Goal: Task Accomplishment & Management: Use online tool/utility

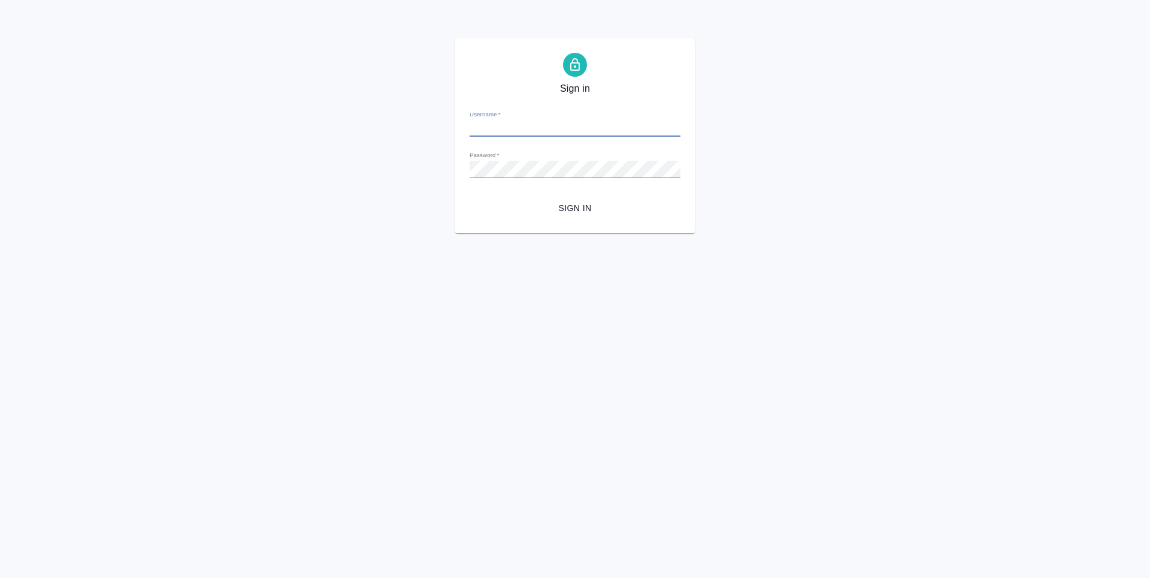
type input "a.vasileva@awatera.com"
click at [573, 213] on span "Sign in" at bounding box center [575, 208] width 192 height 15
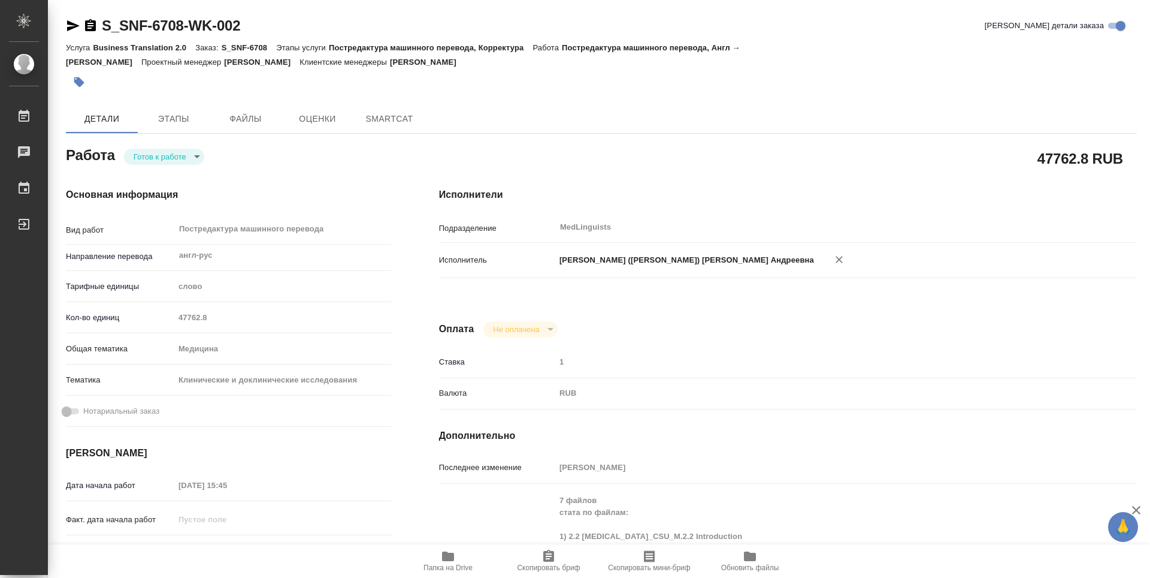
type textarea "x"
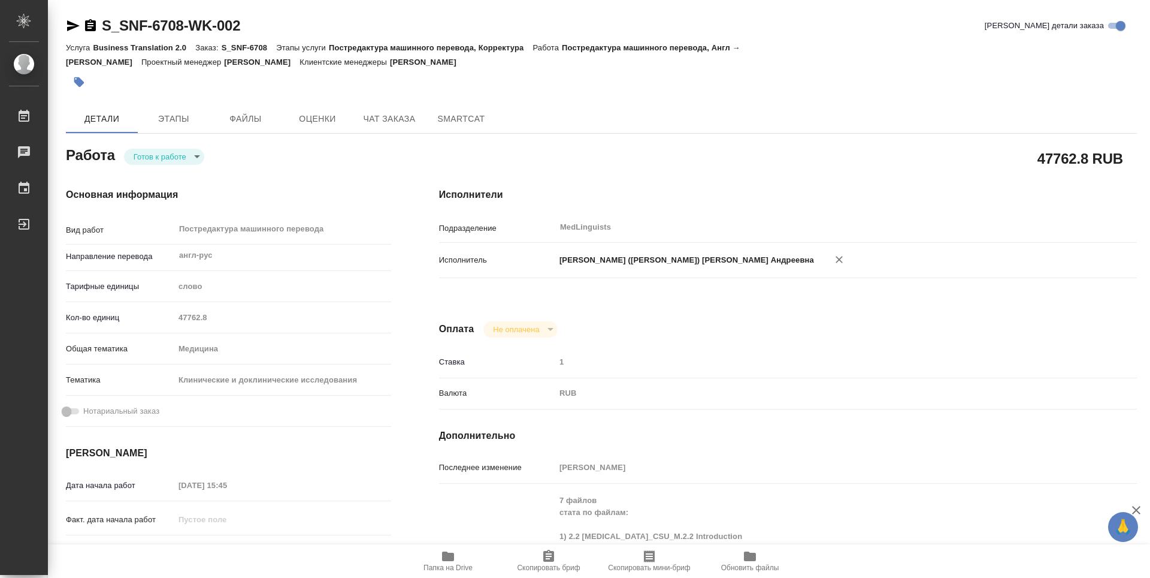
type textarea "x"
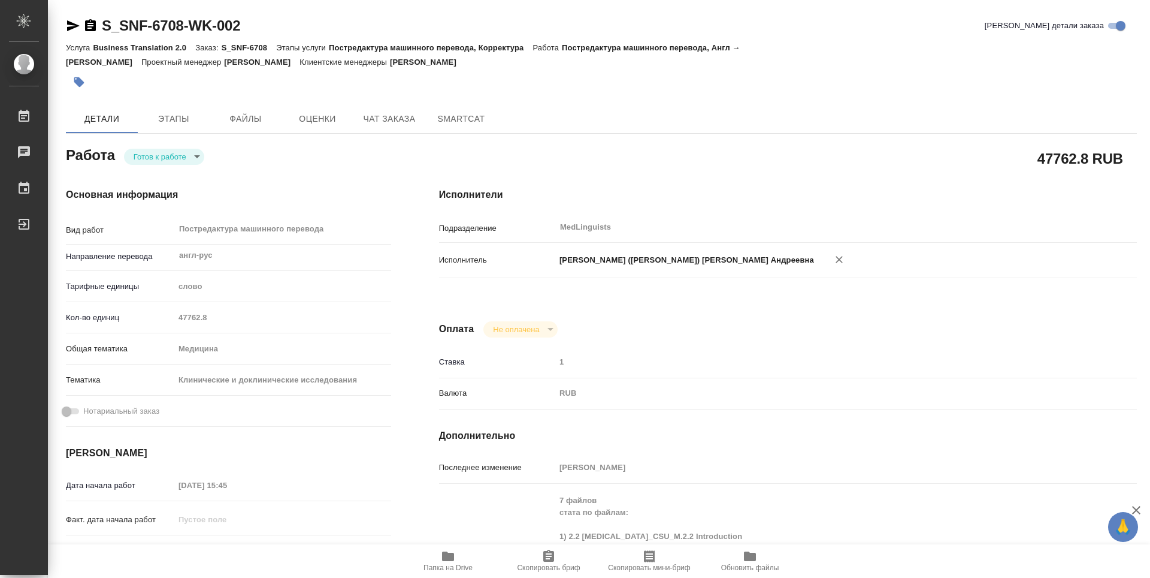
type textarea "x"
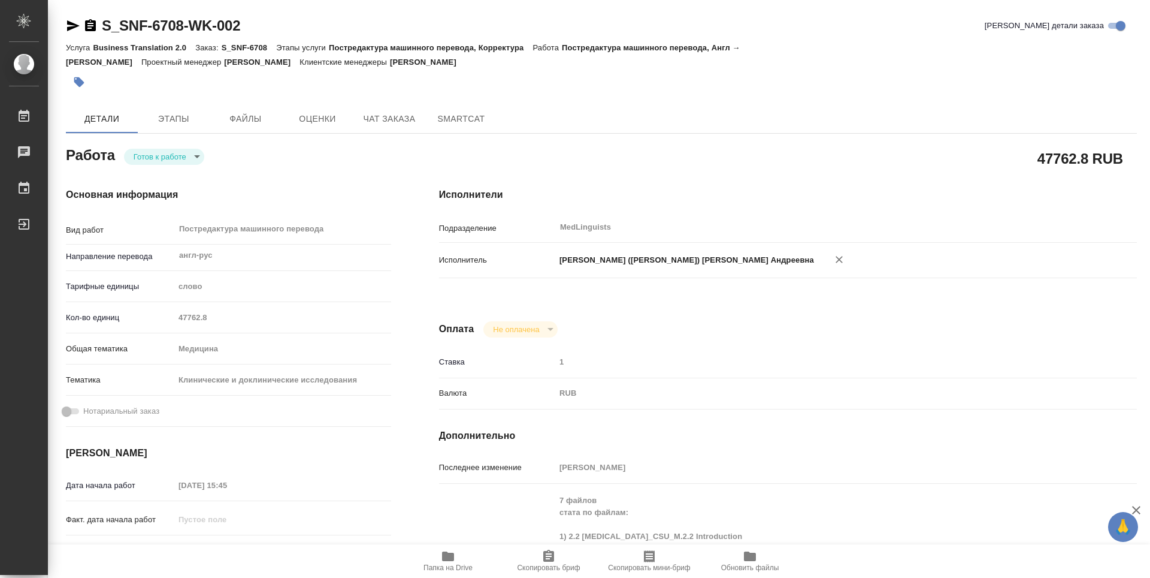
click at [452, 554] on icon "button" at bounding box center [448, 556] width 12 height 10
type textarea "x"
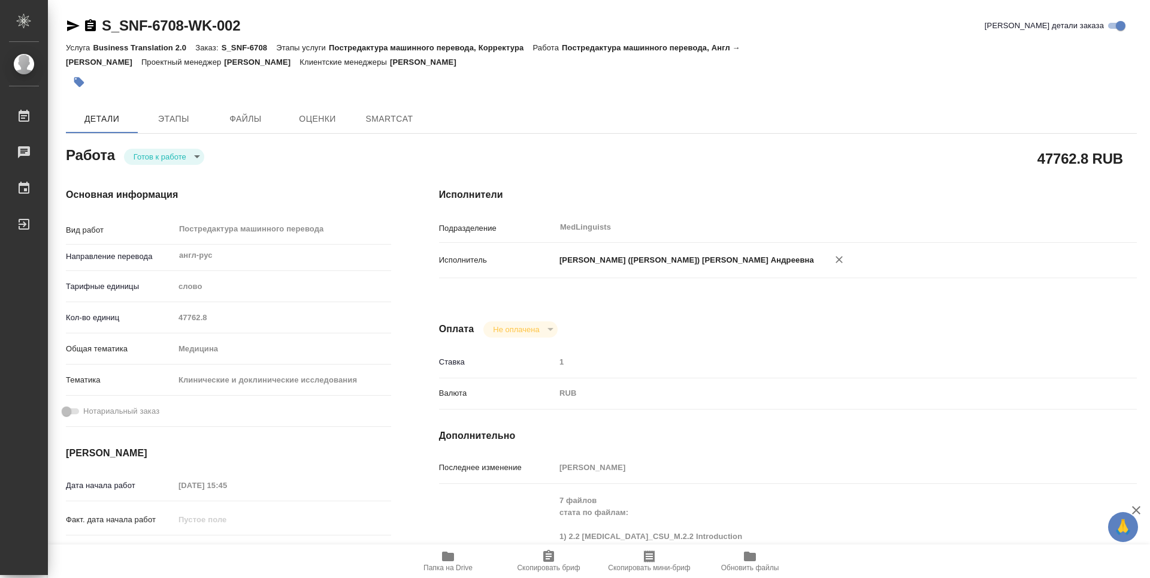
type textarea "x"
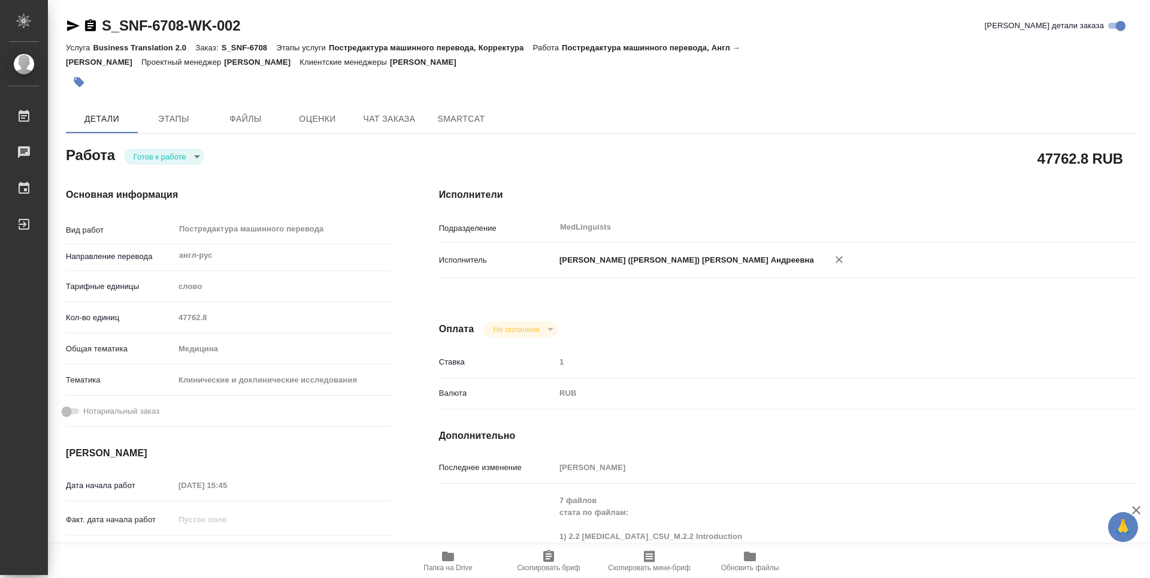
type textarea "x"
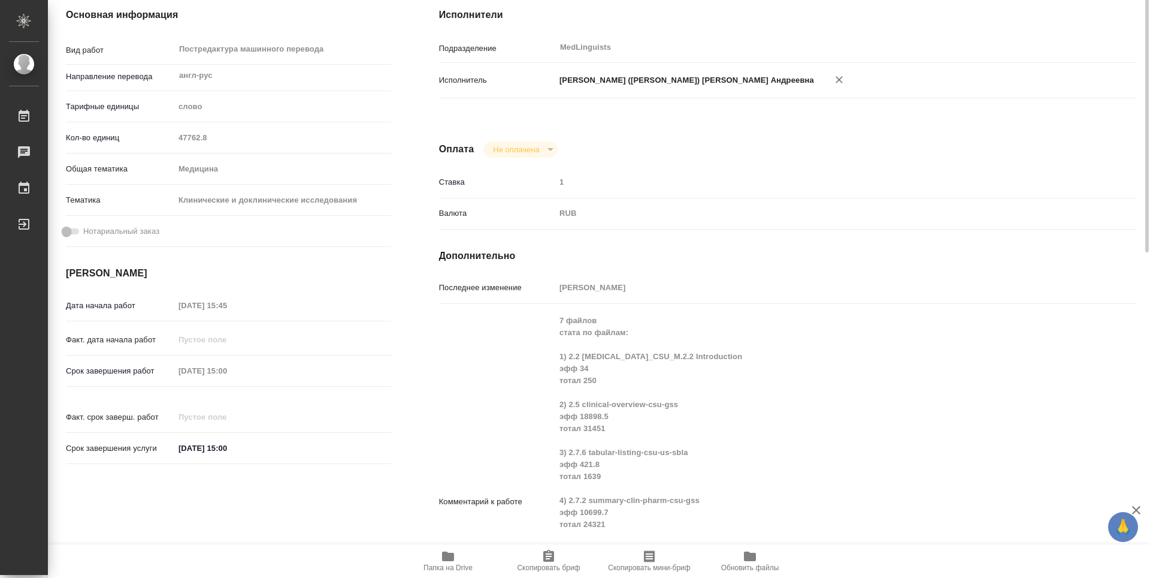
type textarea "x"
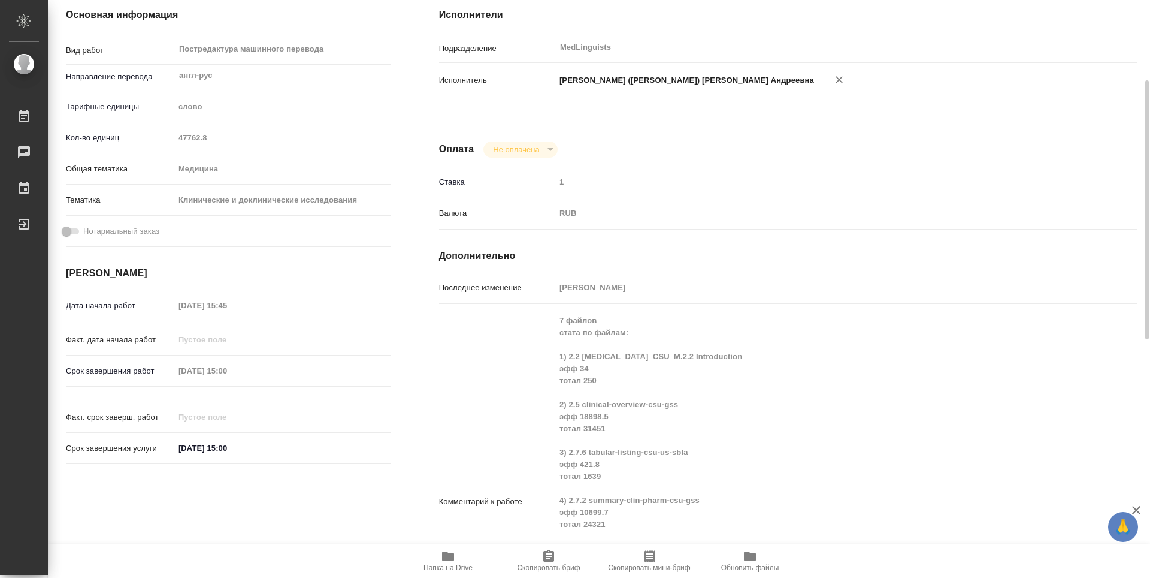
type textarea "x"
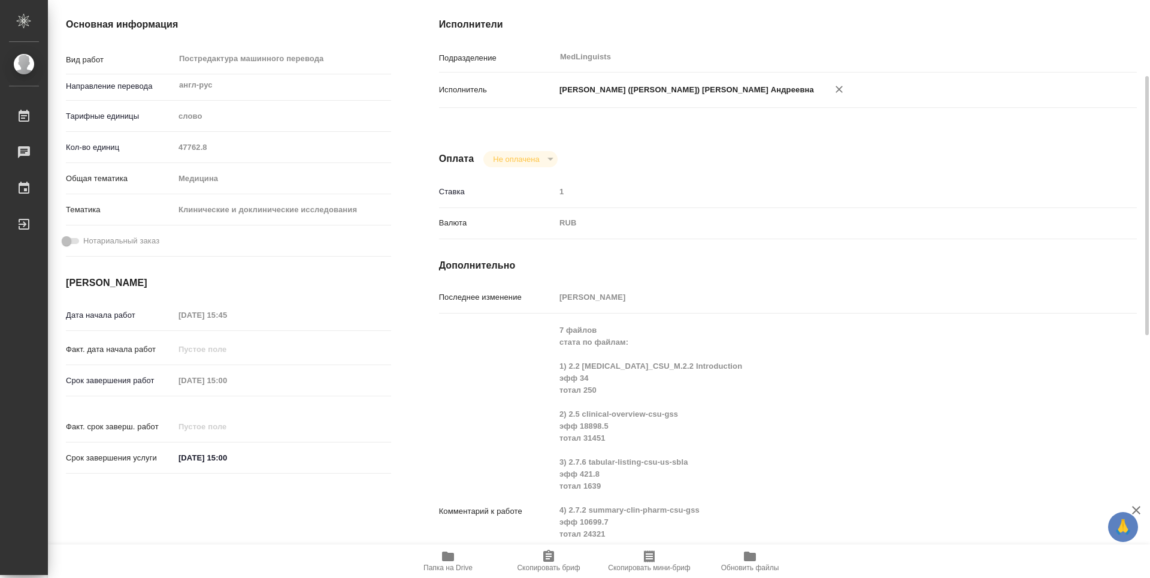
scroll to position [0, 0]
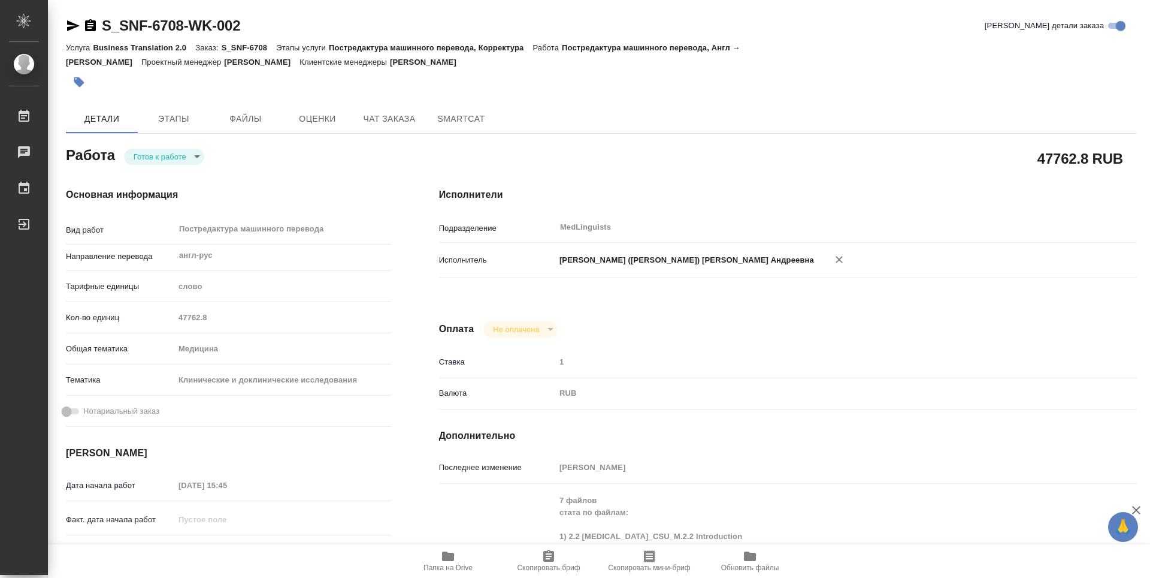
click at [449, 557] on icon "button" at bounding box center [448, 556] width 12 height 10
